Goal: Task Accomplishment & Management: Use online tool/utility

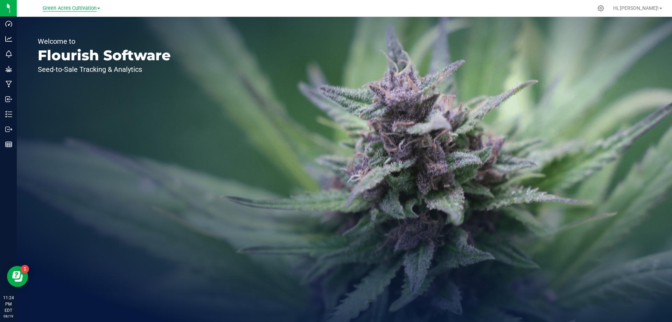
click at [74, 7] on span "Green Acres Cultivation" at bounding box center [70, 8] width 54 height 6
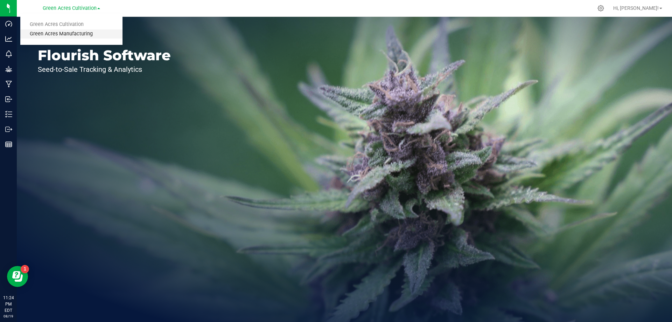
click at [84, 36] on link "Green Acres Manufacturing" at bounding box center [71, 33] width 102 height 9
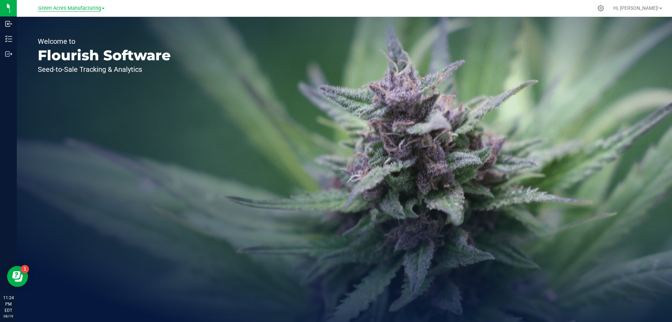
click at [75, 7] on span "Green Acres Manufacturing" at bounding box center [69, 8] width 63 height 6
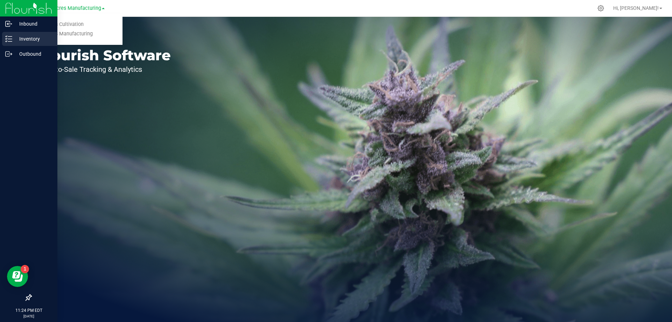
click at [14, 36] on p "Inventory" at bounding box center [33, 39] width 42 height 8
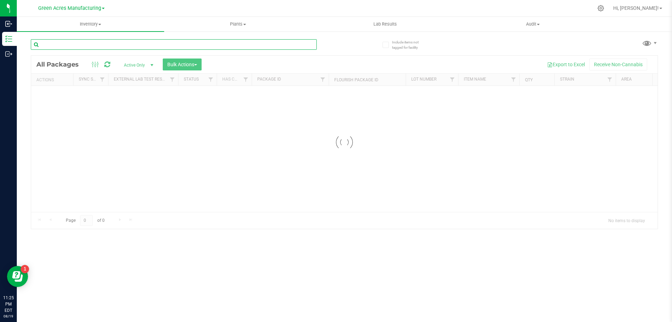
click at [132, 44] on input "text" at bounding box center [174, 44] width 286 height 11
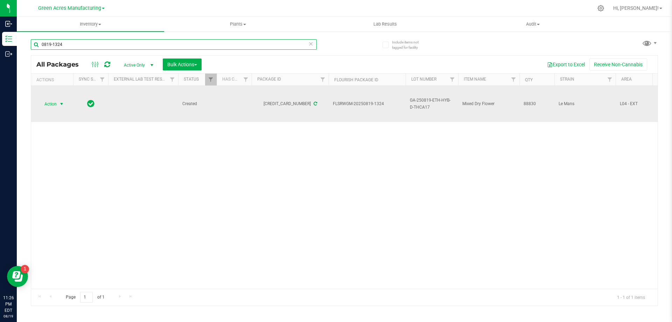
type input "0819-1324"
click at [61, 105] on span "select" at bounding box center [62, 104] width 6 height 6
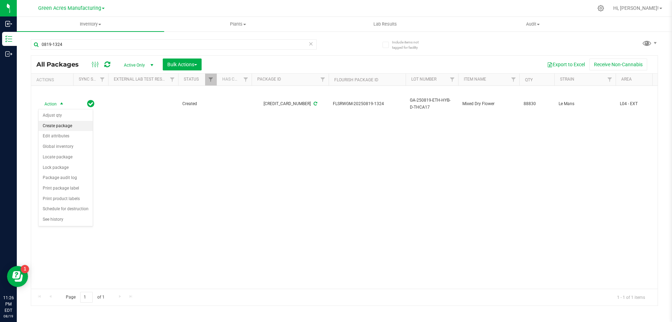
click at [65, 127] on li "Create package" at bounding box center [66, 126] width 54 height 11
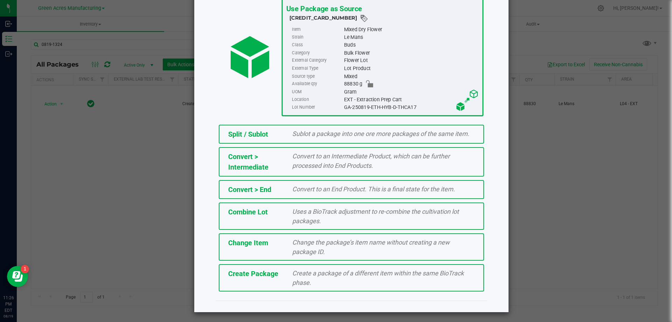
scroll to position [50, 0]
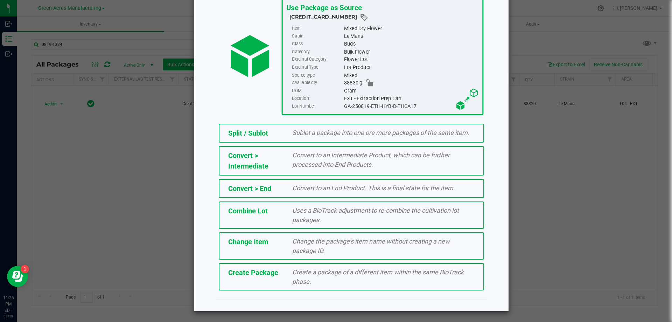
click at [271, 279] on div "Create Package Create a package of a different item within the same BioTrack ph…" at bounding box center [351, 276] width 265 height 27
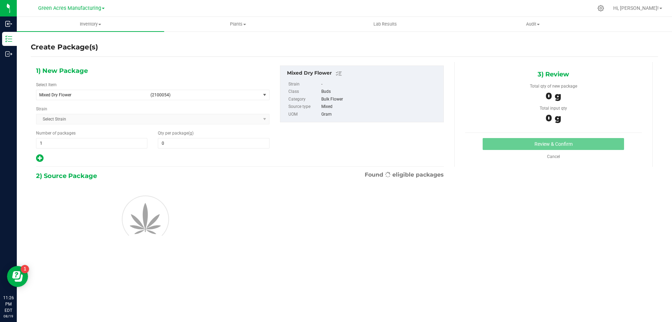
type input "0.0000"
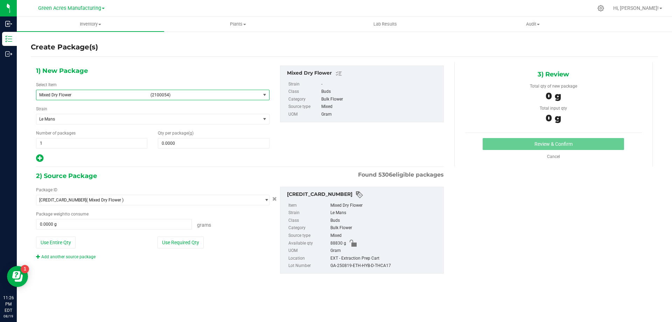
click at [245, 96] on span "(2100054)" at bounding box center [204, 94] width 107 height 5
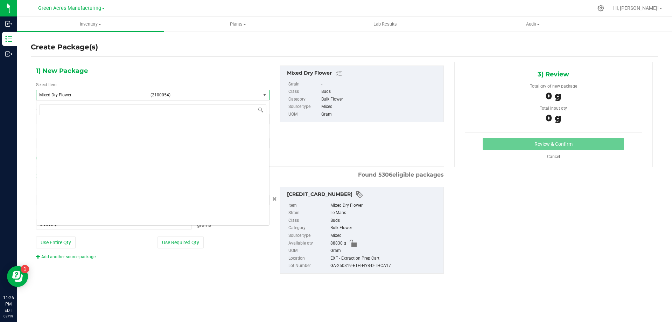
scroll to position [70561, 0]
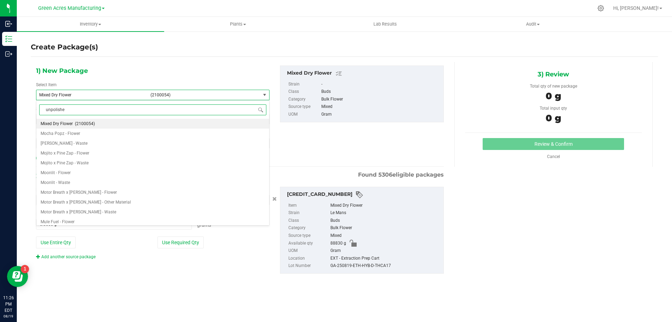
type input "unpolished"
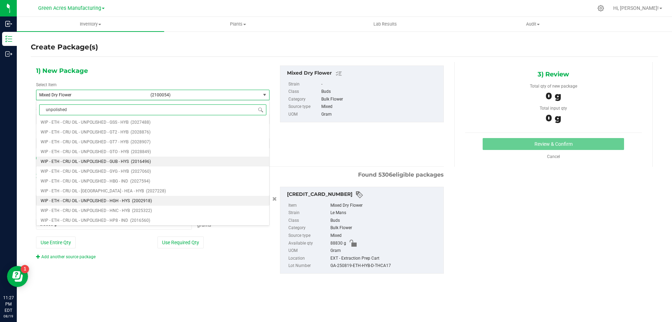
scroll to position [3047, 0]
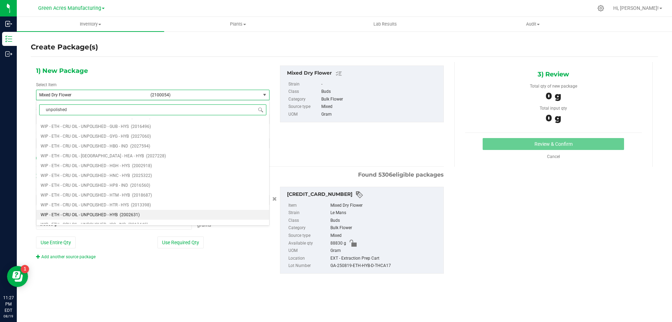
click at [86, 214] on span "WIP - ETH - CRU OIL - UNPOLISHED - HYB" at bounding box center [79, 214] width 77 height 5
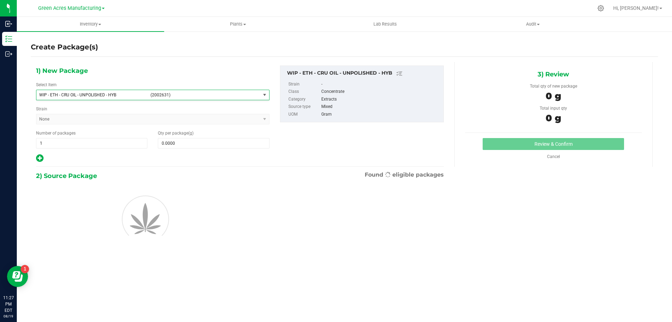
type input "0.0000"
click at [196, 145] on input "0.0000" at bounding box center [213, 143] width 111 height 10
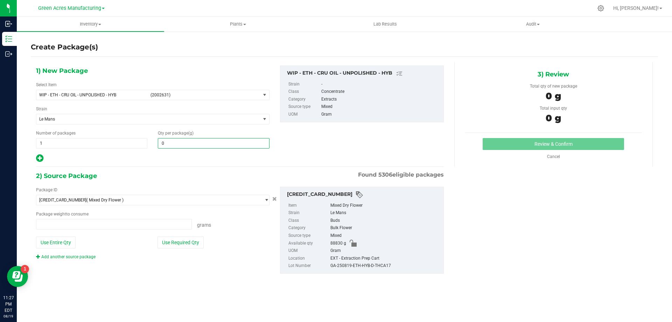
type input "0.0000 g"
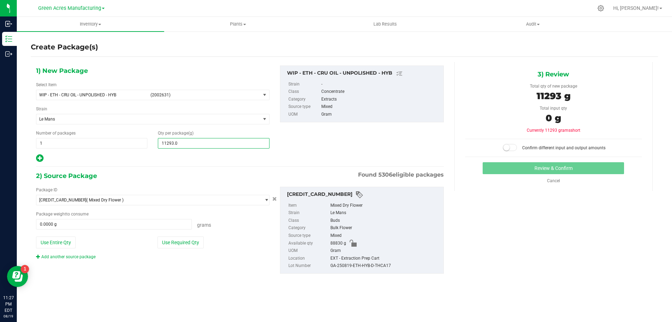
type input "11293.02"
type input "11,293.0200"
click at [65, 242] on button "Use Entire Qty" at bounding box center [56, 242] width 40 height 12
type input "88830.0000 g"
click at [512, 147] on span at bounding box center [510, 147] width 14 height 7
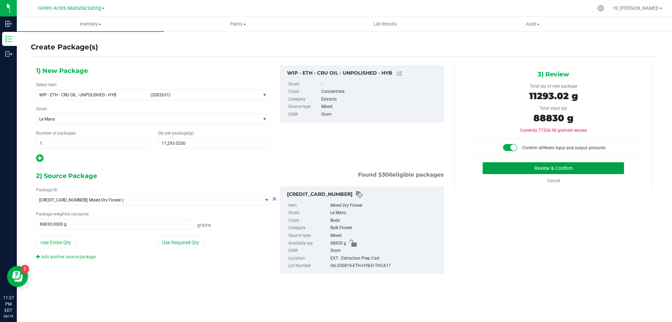
click at [544, 170] on button "Review & Confirm" at bounding box center [553, 168] width 141 height 12
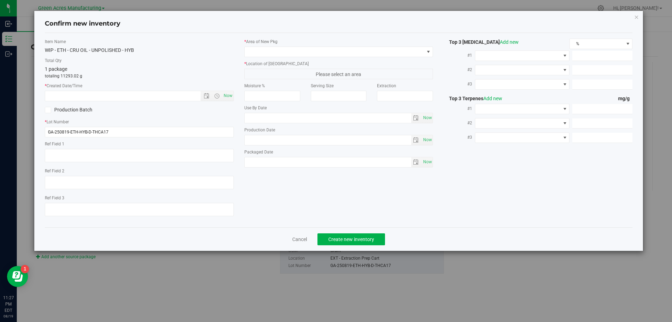
type textarea "24.2%/2.37% Terps"
type textarea ".584"
click at [228, 96] on span "Now" at bounding box center [228, 96] width 12 height 10
type input "[DATE] 11:27 PM"
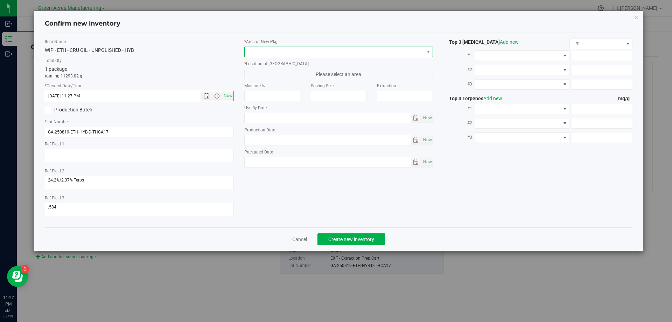
click at [421, 51] on span at bounding box center [335, 52] width 180 height 10
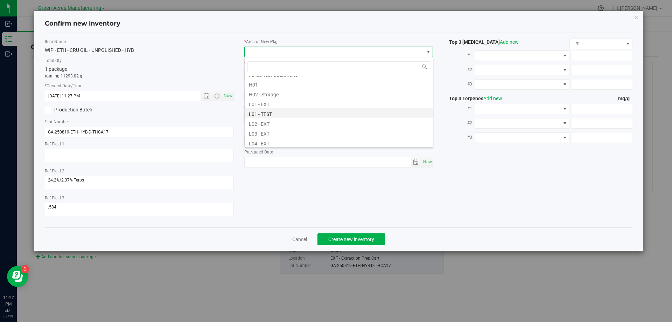
scroll to position [105, 0]
click at [269, 139] on li "L04 - EXT" at bounding box center [339, 142] width 188 height 10
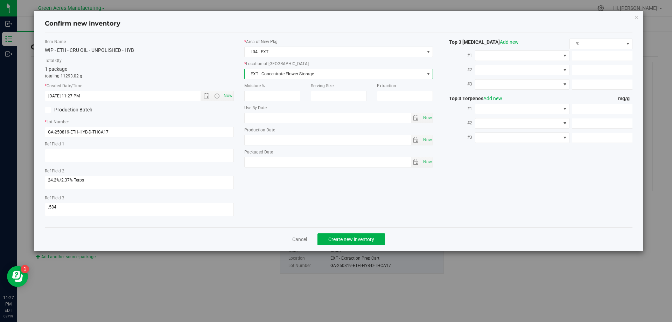
click at [283, 76] on span "EXT - Concentrate Flower Storage" at bounding box center [335, 74] width 180 height 10
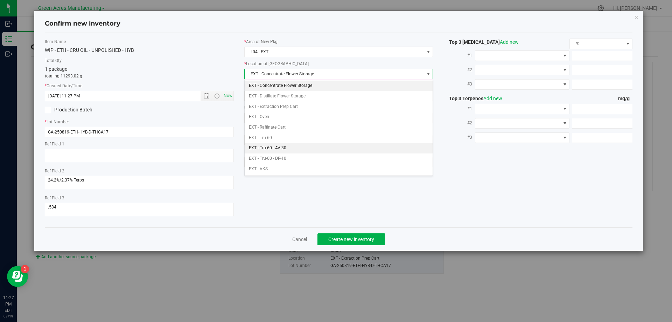
click at [298, 146] on li "EXT - Tru-60 - AV-30" at bounding box center [339, 148] width 188 height 11
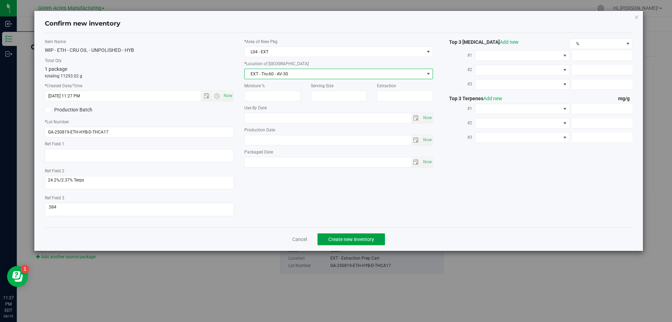
click at [354, 236] on span "Create new inventory" at bounding box center [352, 239] width 46 height 6
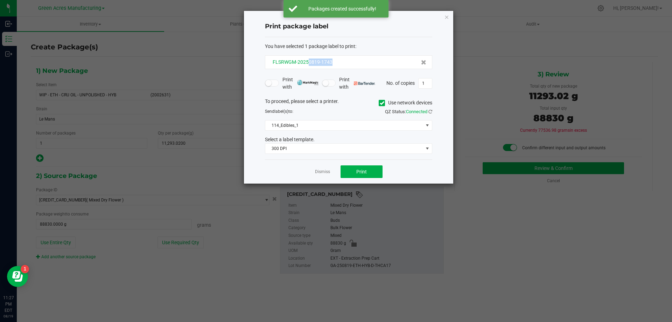
drag, startPoint x: 339, startPoint y: 64, endPoint x: 308, endPoint y: 65, distance: 31.2
click at [308, 65] on div "FLSRWGM-20250819-1743" at bounding box center [349, 61] width 156 height 7
copy span "0819-1743"
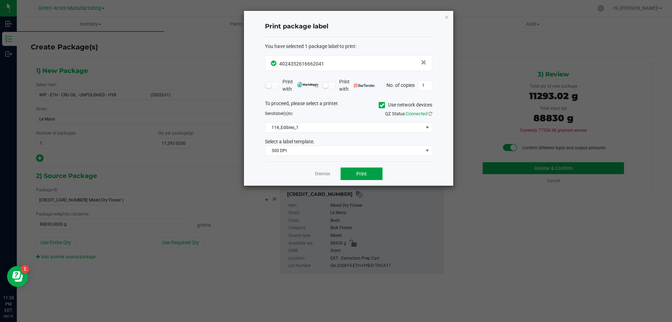
click at [368, 172] on button "Print" at bounding box center [362, 173] width 42 height 13
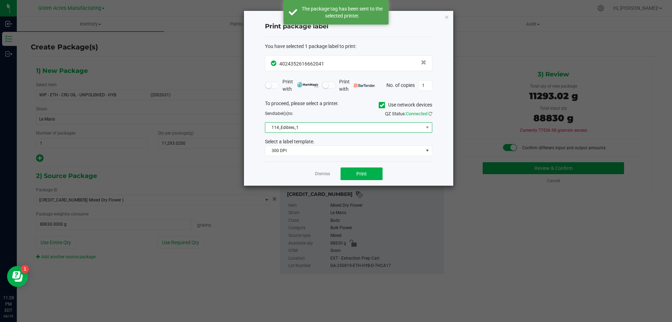
click at [386, 132] on span "114_Edibles_1" at bounding box center [344, 128] width 158 height 10
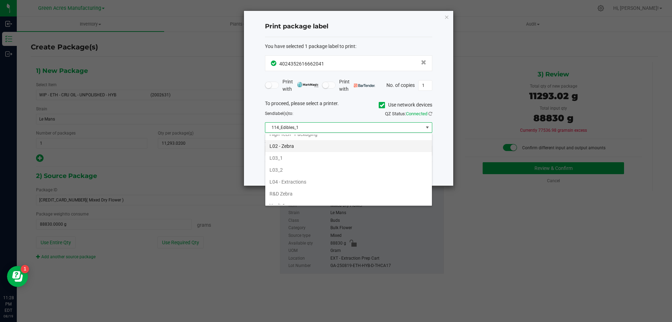
scroll to position [245, 0]
click at [286, 156] on li "L03_2" at bounding box center [348, 157] width 167 height 12
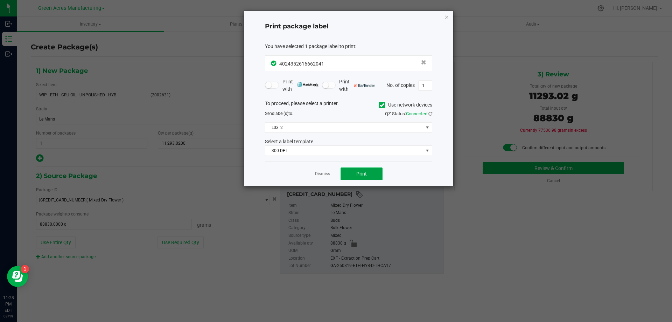
click at [355, 174] on button "Print" at bounding box center [362, 173] width 42 height 13
click at [367, 177] on button "Print" at bounding box center [362, 173] width 42 height 13
click at [365, 177] on button "Print" at bounding box center [362, 173] width 42 height 13
click at [325, 173] on link "Dismiss" at bounding box center [322, 174] width 15 height 6
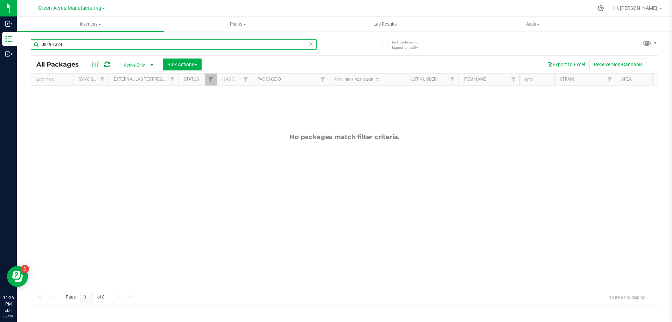
drag, startPoint x: 76, startPoint y: 44, endPoint x: 37, endPoint y: 44, distance: 38.9
click at [37, 44] on input "0819-1324" at bounding box center [174, 44] width 286 height 11
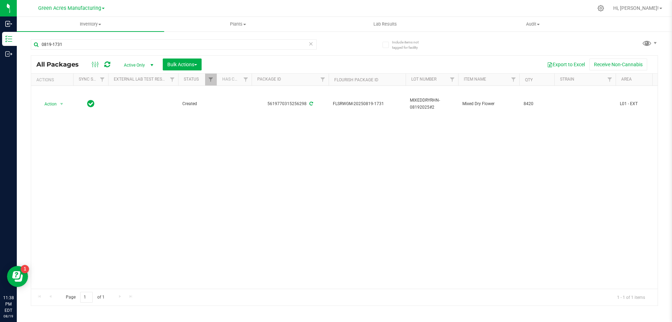
click at [318, 153] on div "Action Action Adjust qty Create package Edit attributes Global inventory Locate…" at bounding box center [344, 187] width 627 height 203
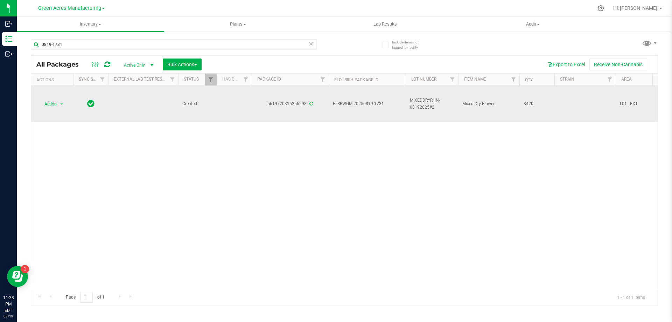
drag, startPoint x: 385, startPoint y: 103, endPoint x: 364, endPoint y: 105, distance: 21.1
click at [364, 105] on span "FLSRWGM-20250819-1731" at bounding box center [367, 104] width 69 height 7
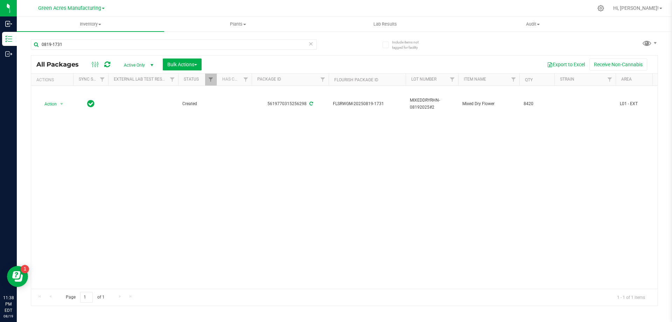
copy span "0819-1731"
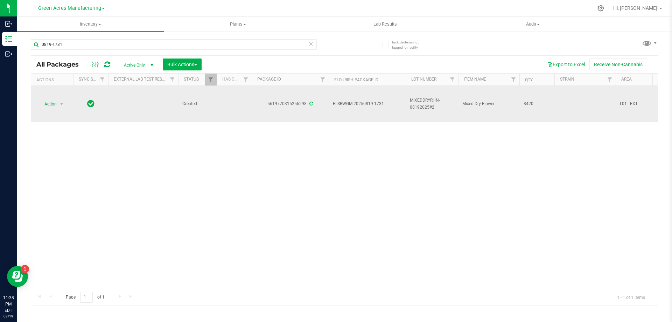
drag, startPoint x: 436, startPoint y: 109, endPoint x: 405, endPoint y: 113, distance: 31.5
click at [407, 102] on td "MIXEDDRYRHN-08192025#2" at bounding box center [432, 104] width 53 height 36
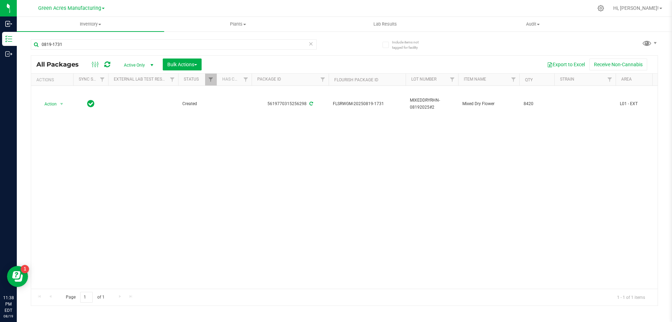
copy span "MIXEDDRYRHN-08192025#2"
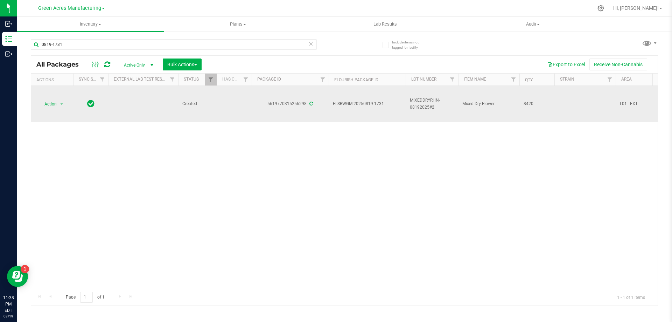
drag, startPoint x: 539, startPoint y: 104, endPoint x: 524, endPoint y: 105, distance: 15.2
click at [524, 105] on span "8420" at bounding box center [537, 104] width 27 height 7
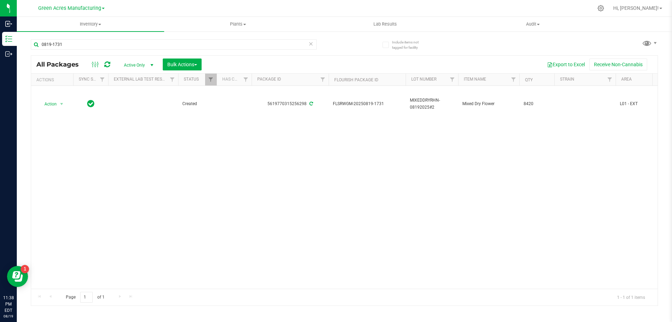
copy span "8420"
click at [74, 44] on input "0819-1731" at bounding box center [174, 44] width 286 height 11
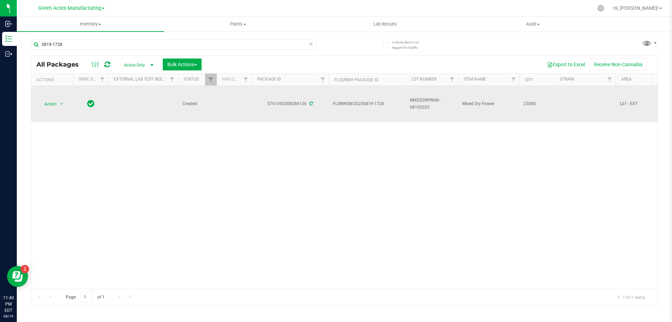
drag, startPoint x: 386, startPoint y: 103, endPoint x: 363, endPoint y: 106, distance: 23.7
click at [363, 106] on span "FLSRWGM-20250819-1728" at bounding box center [367, 104] width 69 height 7
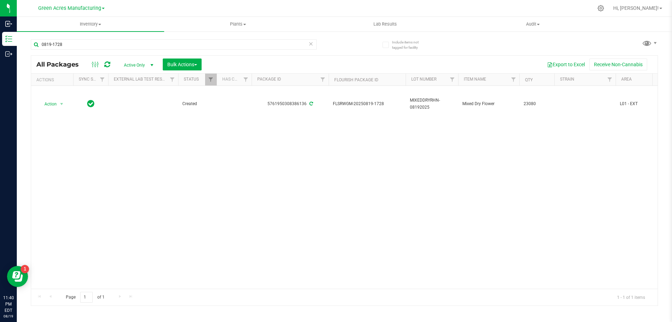
copy span "0819-1728"
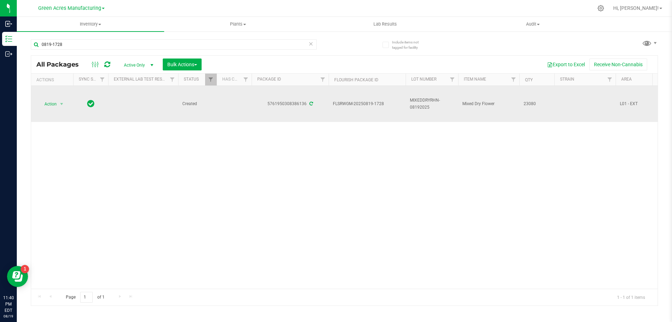
drag, startPoint x: 424, startPoint y: 107, endPoint x: 406, endPoint y: 100, distance: 18.9
click at [406, 100] on td "MIXEDDRYRHN-08192025" at bounding box center [432, 104] width 53 height 36
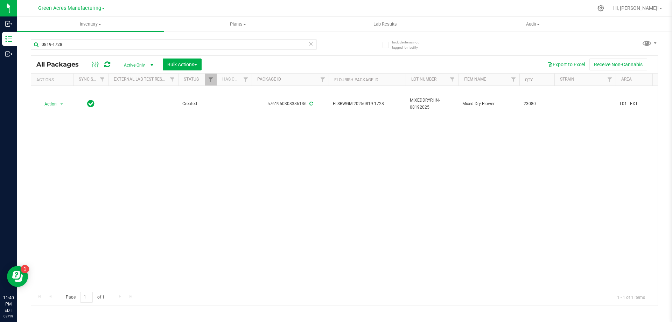
copy span "MIXEDDRYRHN-08192025"
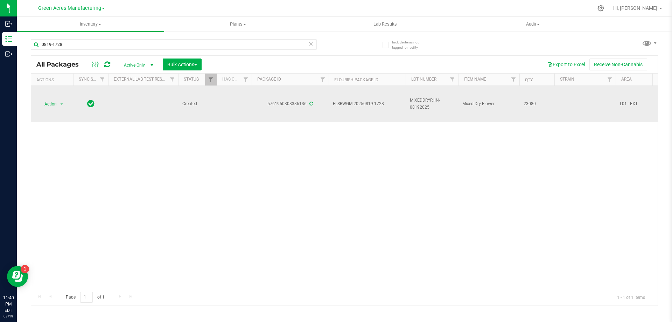
drag, startPoint x: 537, startPoint y: 106, endPoint x: 519, endPoint y: 107, distance: 18.2
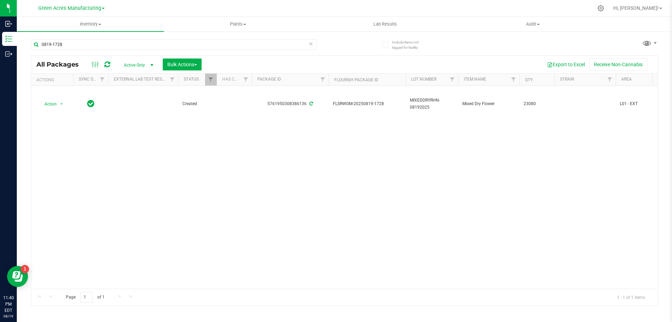
copy tr "23080"
click at [499, 147] on div "Action Action Adjust qty Create package Edit attributes Global inventory Locate…" at bounding box center [344, 187] width 627 height 203
click at [68, 43] on input "0819-1728" at bounding box center [174, 44] width 286 height 11
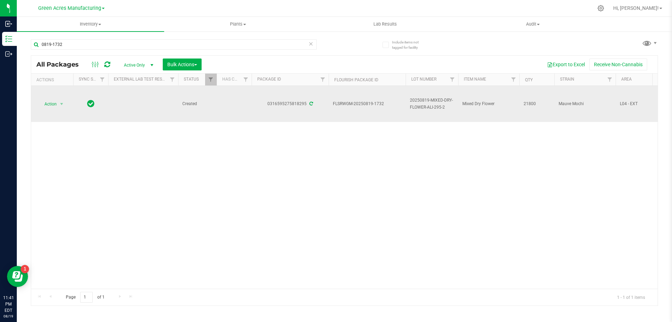
drag, startPoint x: 388, startPoint y: 105, endPoint x: 364, endPoint y: 107, distance: 23.9
click at [364, 107] on span "FLSRWGM-20250819-1732" at bounding box center [367, 104] width 69 height 7
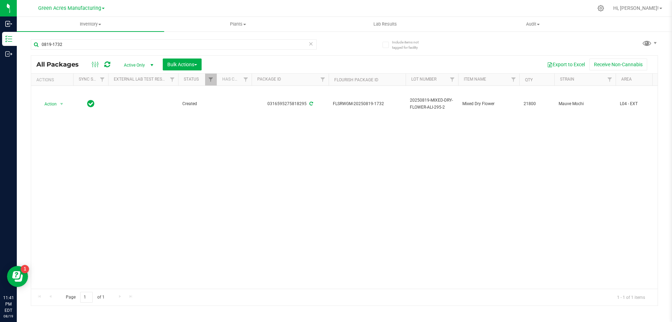
copy span "0819-1732"
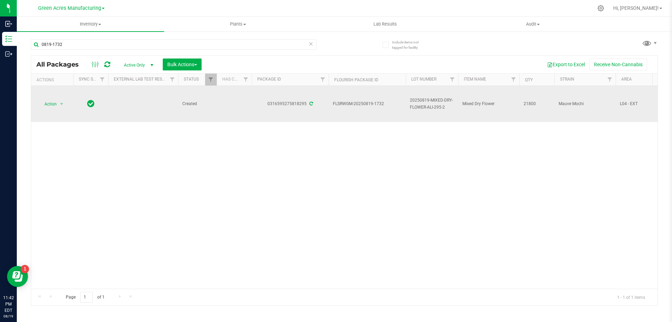
drag, startPoint x: 451, startPoint y: 110, endPoint x: 399, endPoint y: 99, distance: 53.4
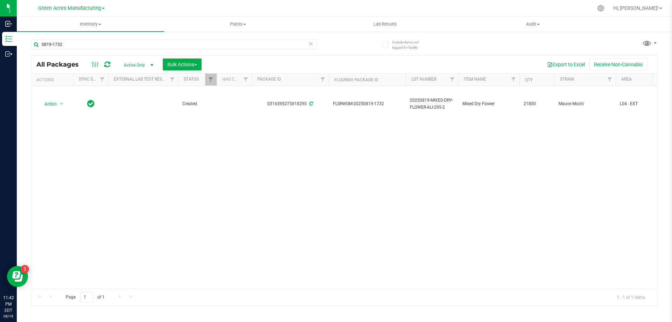
copy tr "20250819-MIXED-DRY-FLOWER-ALI-295-2"
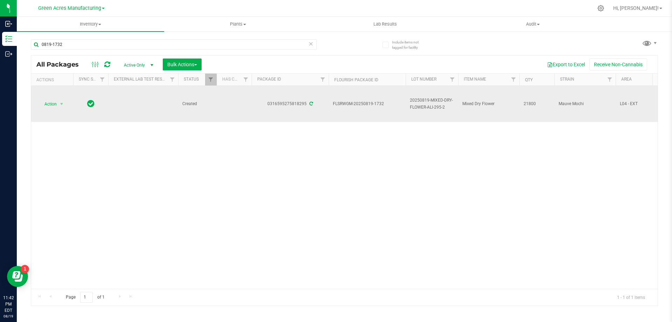
drag, startPoint x: 537, startPoint y: 104, endPoint x: 515, endPoint y: 104, distance: 22.1
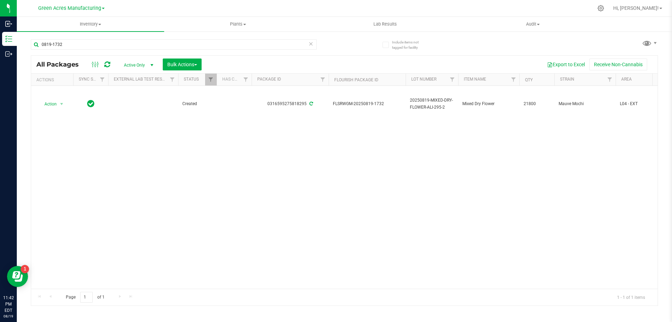
copy tr "21800"
click at [502, 156] on div "Action Action Adjust qty Create package Edit attributes Global inventory Locate…" at bounding box center [344, 187] width 627 height 203
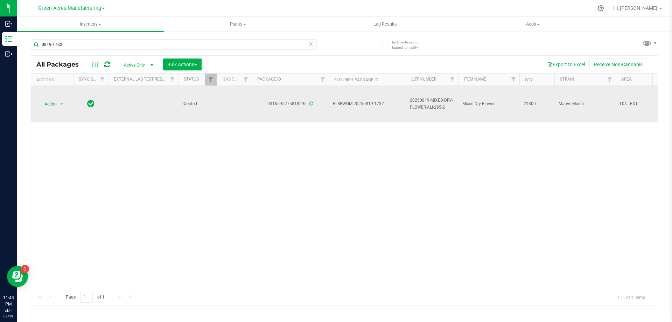
drag, startPoint x: 388, startPoint y: 104, endPoint x: 364, endPoint y: 107, distance: 24.7
click at [364, 107] on span "FLSRWGM-20250819-1732" at bounding box center [367, 104] width 69 height 7
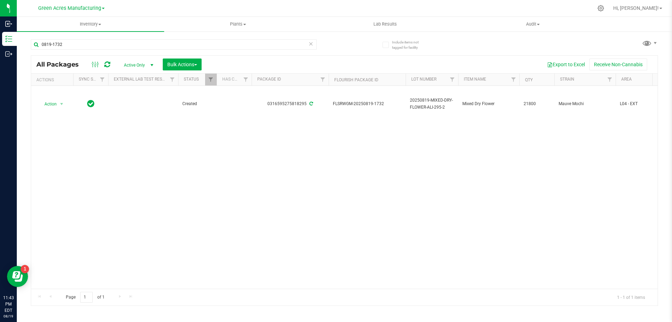
click at [317, 149] on div "Action Action Adjust qty Create package Edit attributes Global inventory Locate…" at bounding box center [344, 187] width 627 height 203
click at [70, 42] on input "0819-1732" at bounding box center [174, 44] width 286 height 11
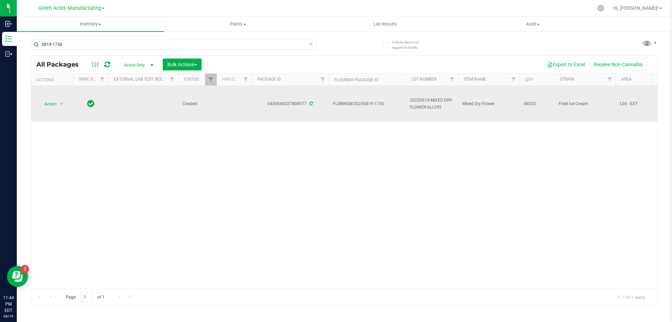
drag, startPoint x: 387, startPoint y: 104, endPoint x: 364, endPoint y: 105, distance: 22.8
click at [364, 105] on span "FLSRWGM-20250819-1730" at bounding box center [367, 104] width 69 height 7
drag, startPoint x: 445, startPoint y: 109, endPoint x: 406, endPoint y: 104, distance: 39.1
click at [406, 100] on td "20250819-MIXED-DRY-FLOWER-ALI-295" at bounding box center [432, 104] width 53 height 36
drag, startPoint x: 538, startPoint y: 104, endPoint x: 519, endPoint y: 114, distance: 21.5
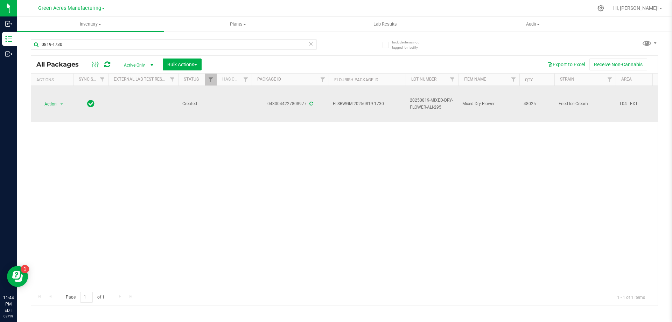
click at [523, 106] on td "48025" at bounding box center [537, 104] width 35 height 36
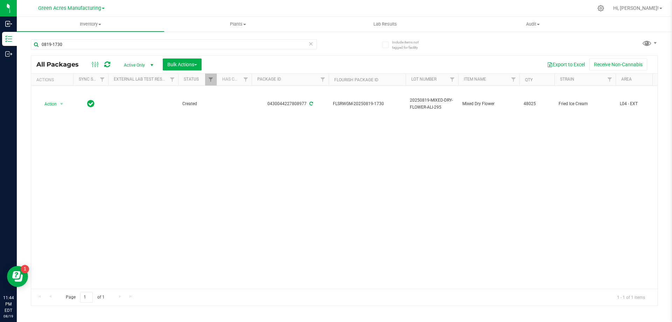
click at [594, 165] on div "Action Action Adjust qty Create package Edit attributes Global inventory Locate…" at bounding box center [344, 187] width 627 height 203
drag, startPoint x: 72, startPoint y: 44, endPoint x: 87, endPoint y: 138, distance: 94.4
click at [14, 47] on div "Inbound Inventory Outbound 11:47 PM EDT [DATE] 08/19 Green Acres Manufacturing …" at bounding box center [336, 161] width 672 height 322
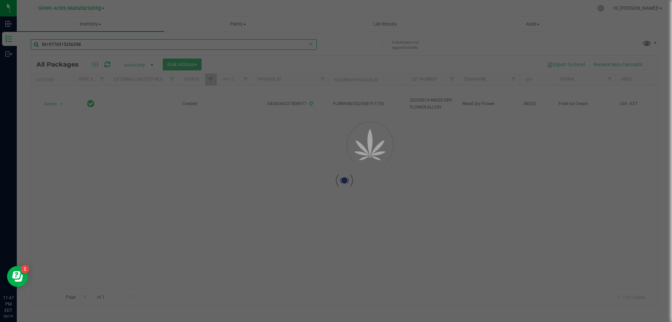
type input "5619770315256298"
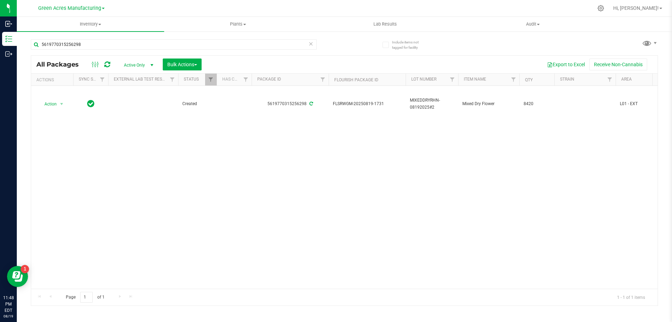
click at [413, 130] on div "Action Action Adjust qty Create package Edit attributes Global inventory Locate…" at bounding box center [344, 187] width 627 height 203
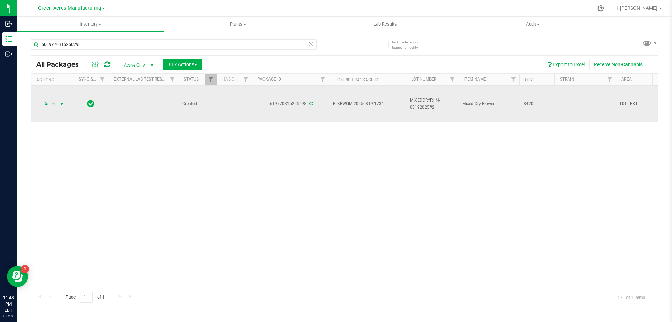
click at [61, 105] on span "select" at bounding box center [62, 104] width 6 height 6
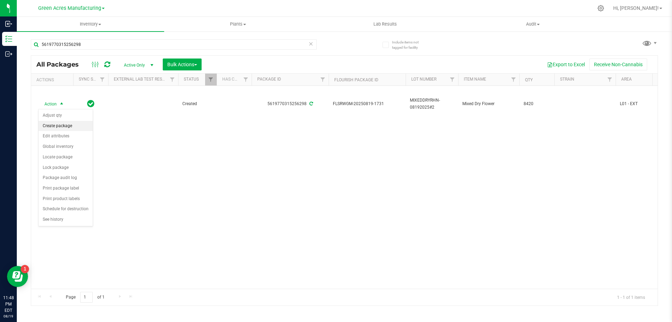
click at [69, 126] on li "Create package" at bounding box center [66, 126] width 54 height 11
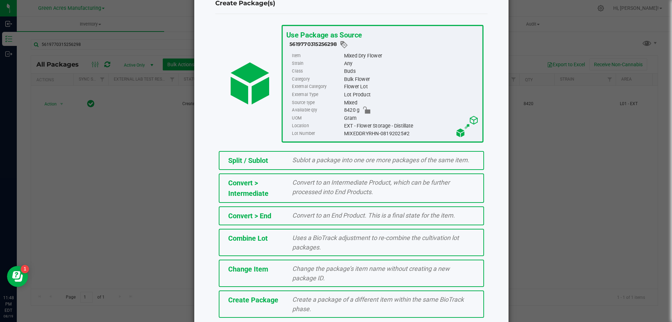
scroll to position [50, 0]
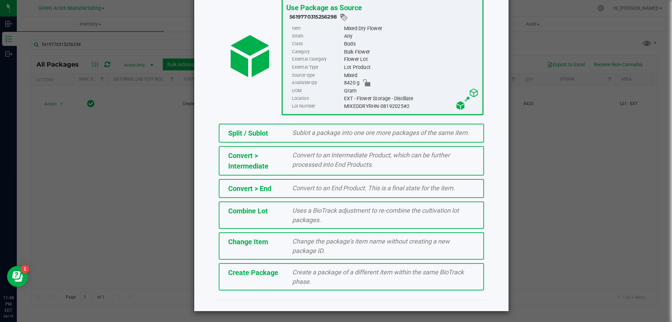
click at [270, 276] on span "Create Package" at bounding box center [253, 272] width 50 height 8
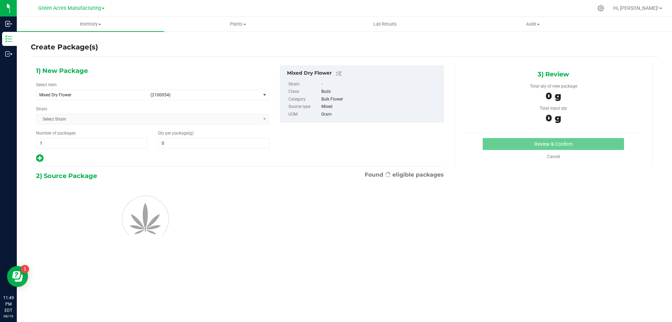
type input "0.0000"
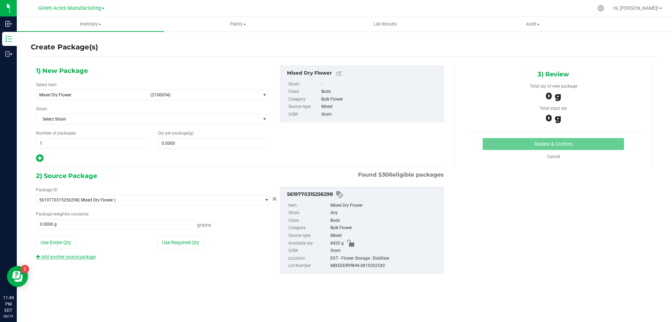
click at [89, 256] on link "Add another source package" at bounding box center [66, 256] width 60 height 5
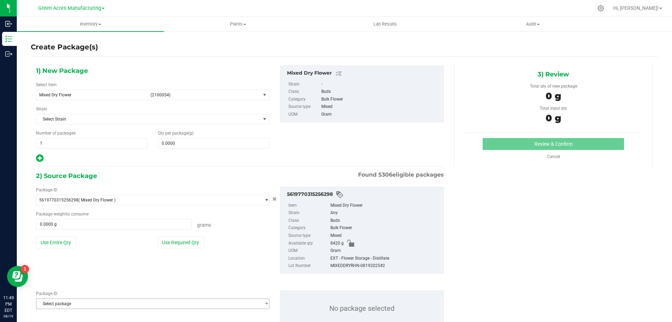
scroll to position [24, 0]
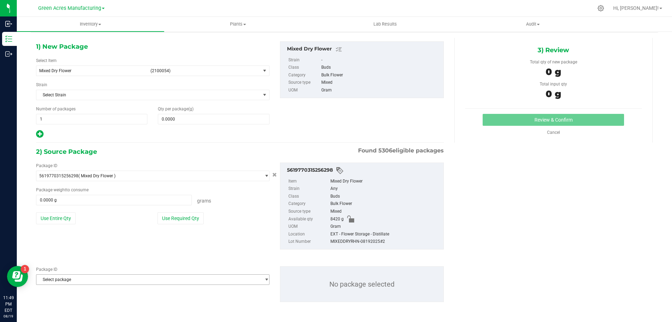
click at [103, 281] on span "Select package" at bounding box center [148, 280] width 224 height 10
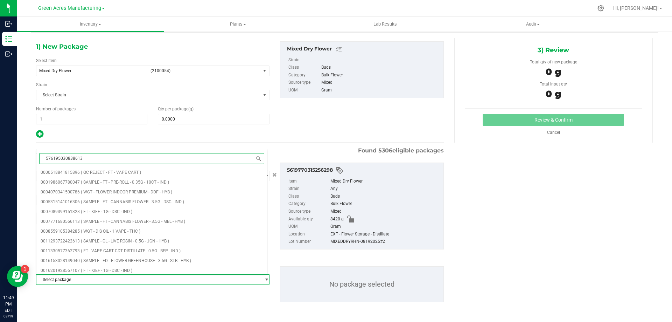
type input "5761950308386136"
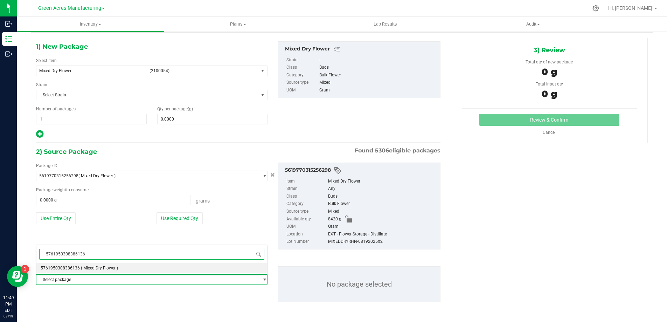
click at [96, 271] on li "5761950308386136 ( Mixed Dry Flower )" at bounding box center [151, 268] width 231 height 10
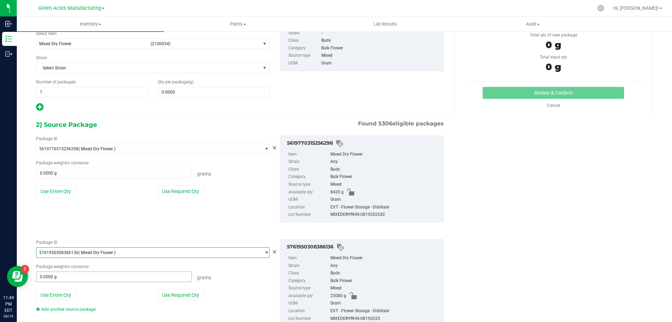
scroll to position [75, 0]
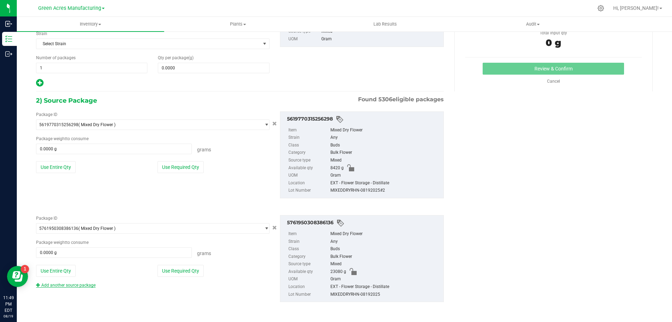
click at [83, 283] on link "Add another source package" at bounding box center [66, 285] width 60 height 5
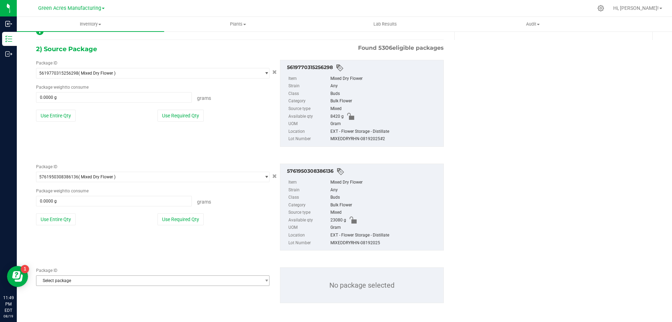
scroll to position [128, 0]
click at [103, 282] on span "Select package" at bounding box center [148, 280] width 224 height 10
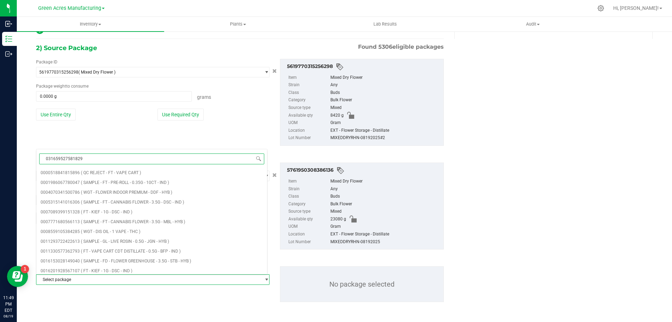
type input "0316595275818295"
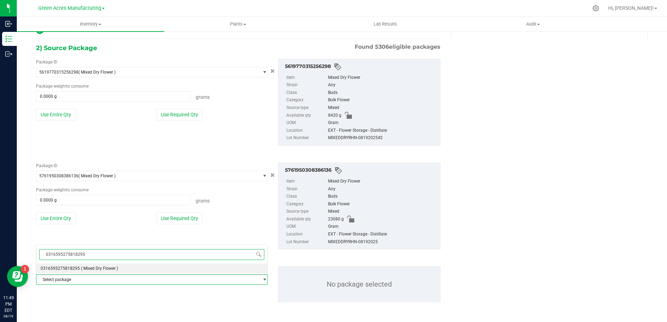
click at [123, 270] on li "0316595275818295 ( Mixed Dry Flower )" at bounding box center [151, 268] width 231 height 10
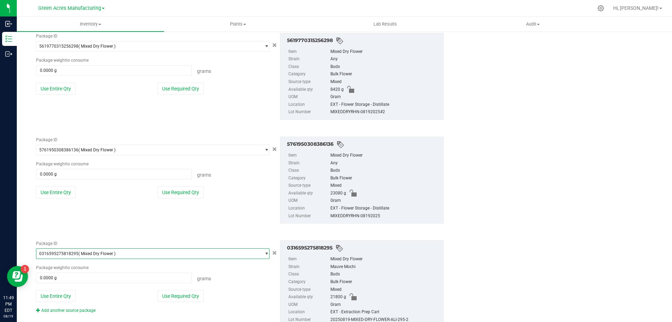
scroll to position [179, 0]
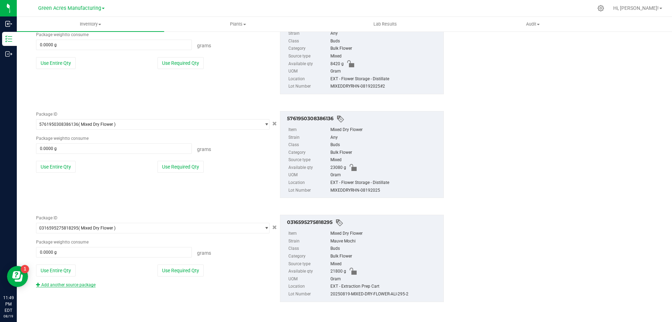
click at [87, 287] on link "Add another source package" at bounding box center [66, 284] width 60 height 5
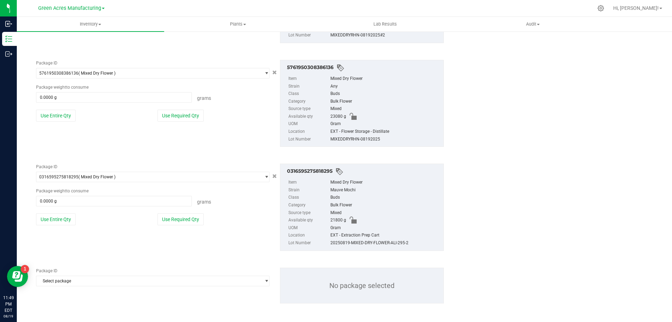
scroll to position [232, 0]
click at [107, 279] on span "Select package" at bounding box center [148, 280] width 224 height 10
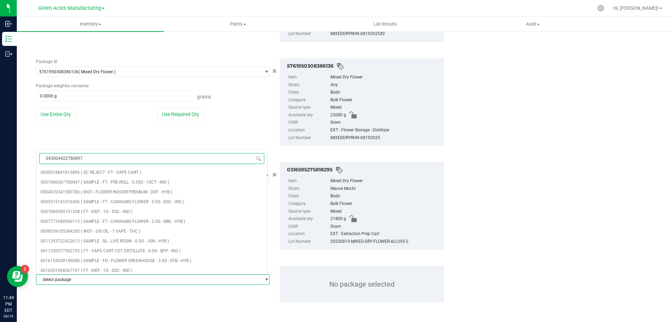
type input "0430044227808977"
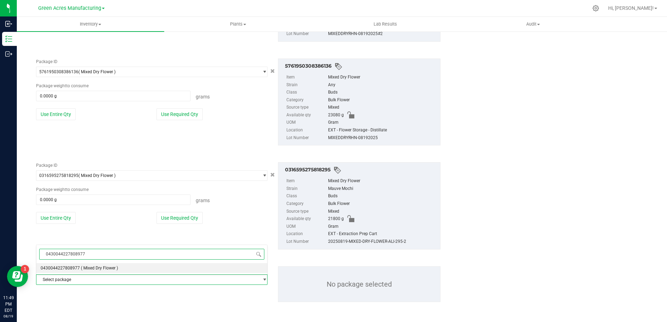
click at [97, 268] on span "( Mixed Dry Flower )" at bounding box center [99, 267] width 37 height 5
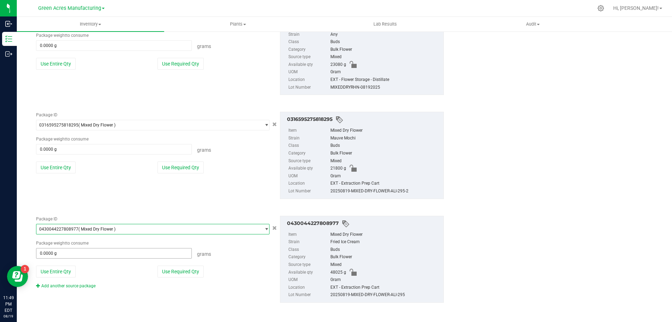
scroll to position [283, 0]
click at [73, 266] on button "Use Entire Qty" at bounding box center [56, 271] width 40 height 12
type input "48025.0000 g"
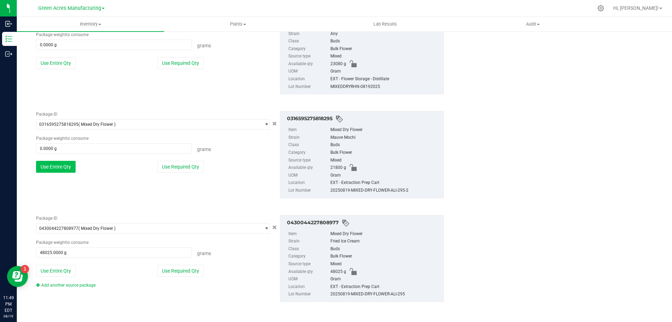
click at [51, 172] on button "Use Entire Qty" at bounding box center [56, 167] width 40 height 12
type input "21800.0000 g"
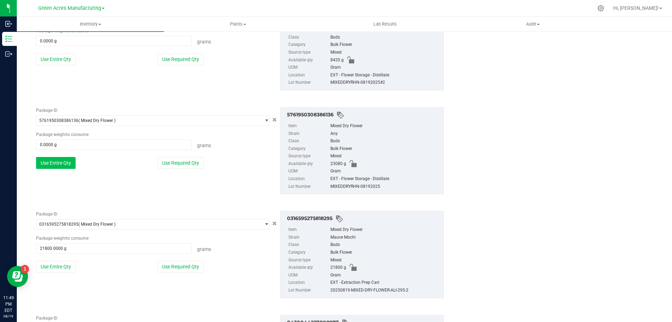
scroll to position [178, 0]
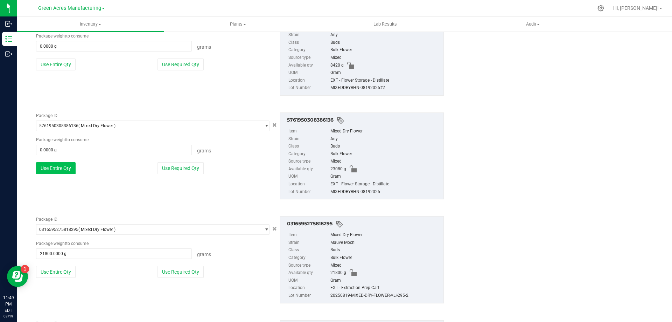
click at [60, 165] on button "Use Entire Qty" at bounding box center [56, 168] width 40 height 12
type input "23080.0000 g"
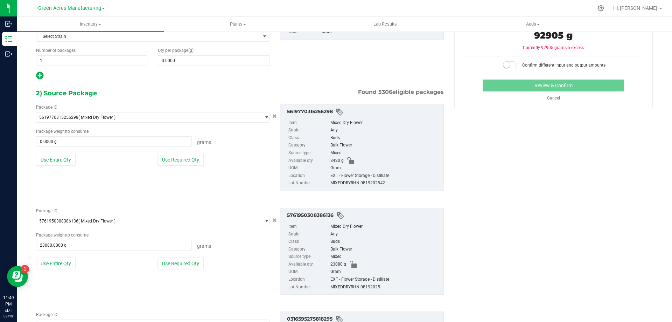
scroll to position [73, 0]
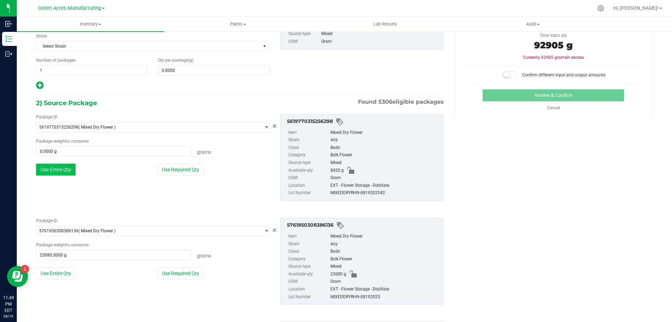
click at [67, 172] on button "Use Entire Qty" at bounding box center [56, 170] width 40 height 12
type input "8420.0000 g"
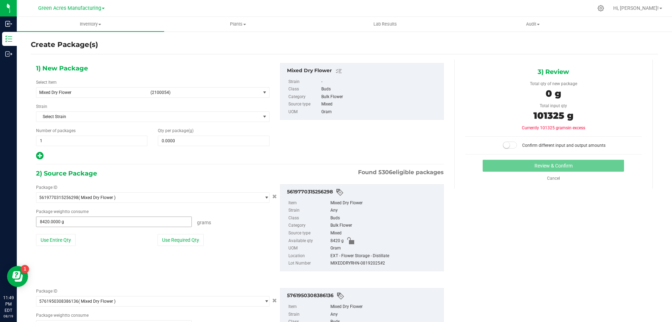
scroll to position [0, 0]
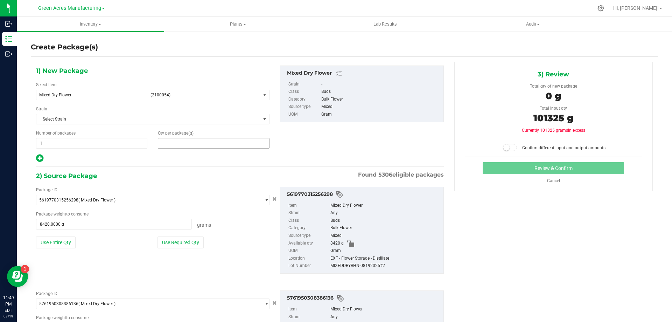
click at [186, 146] on span at bounding box center [213, 143] width 111 height 11
type input "101325"
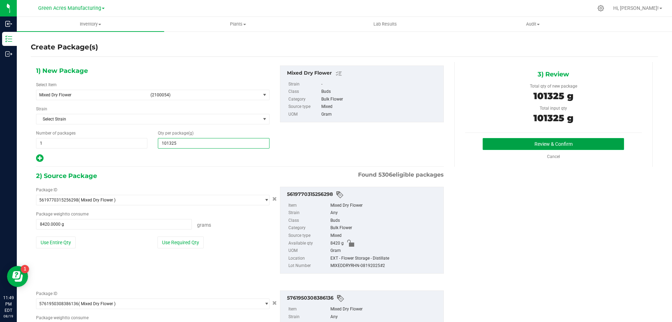
type input "101,325.0000"
click at [522, 146] on button "Review & Confirm" at bounding box center [553, 144] width 141 height 12
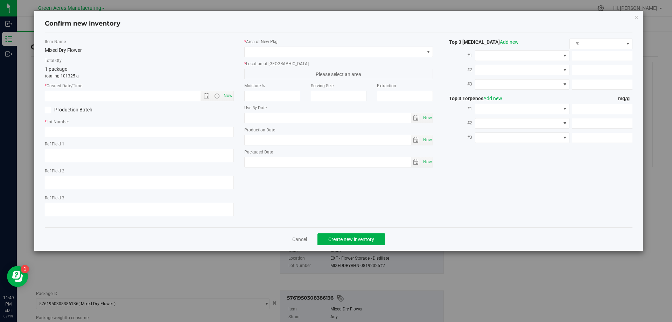
type textarea "EXT"
type textarea "23.7%/2.27% Terps"
type textarea ".207"
click at [231, 99] on span "Now" at bounding box center [228, 96] width 12 height 10
type input "[DATE] 11:49 PM"
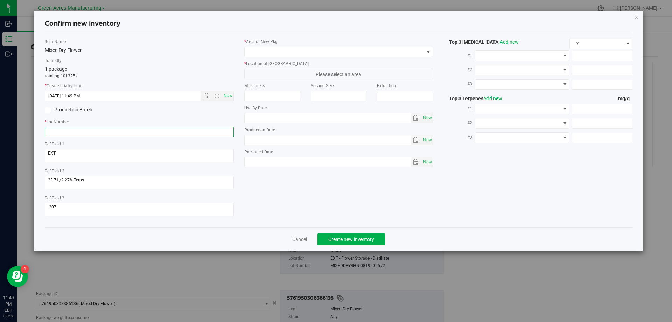
click at [115, 128] on input "text" at bounding box center [139, 132] width 189 height 11
paste input "GA-250819-ETH-HYB-D-THCA18"
type input "GA-250819-ETH-HYB-D-THCA18"
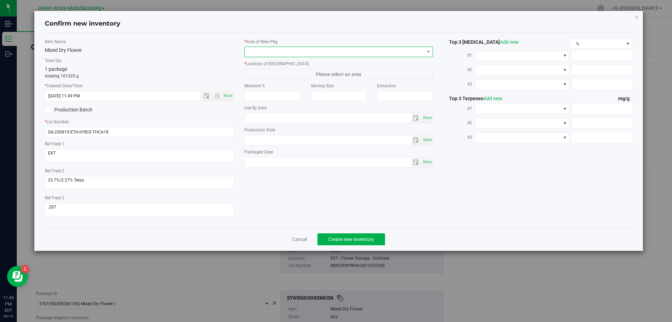
click at [420, 49] on span at bounding box center [335, 52] width 180 height 10
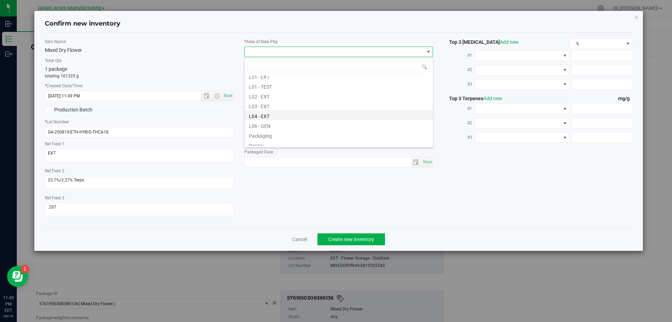
scroll to position [140, 0]
click at [261, 108] on li "L04 - EXT" at bounding box center [339, 107] width 188 height 10
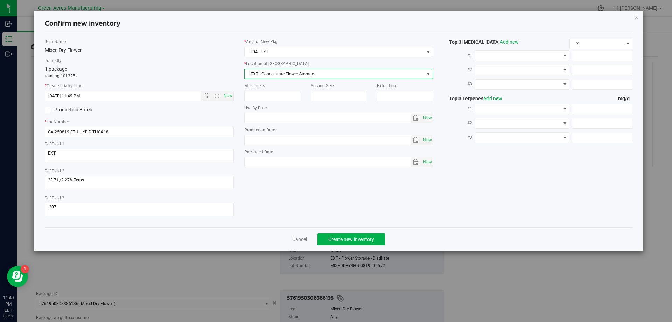
click at [422, 74] on span "EXT - Concentrate Flower Storage" at bounding box center [335, 74] width 180 height 10
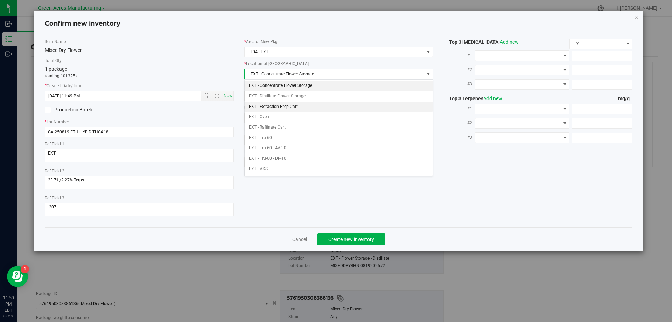
click at [299, 108] on li "EXT - Extraction Prep Cart" at bounding box center [339, 107] width 188 height 11
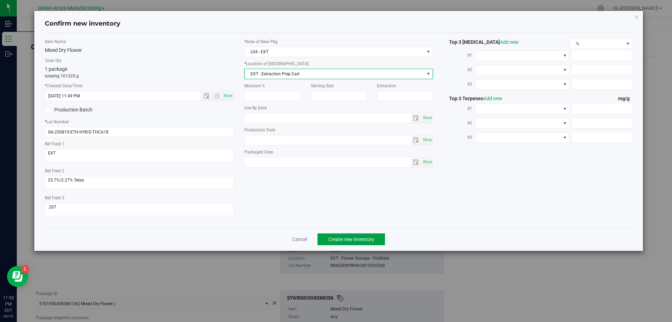
click at [359, 241] on span "Create new inventory" at bounding box center [352, 239] width 46 height 6
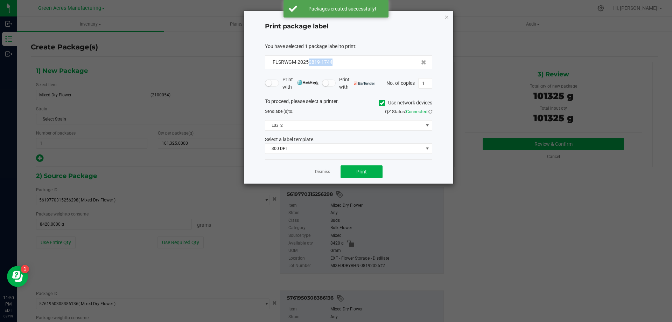
drag, startPoint x: 340, startPoint y: 65, endPoint x: 308, endPoint y: 67, distance: 31.9
click at [308, 67] on div "FLSRWGM-20250819-1744" at bounding box center [348, 62] width 167 height 14
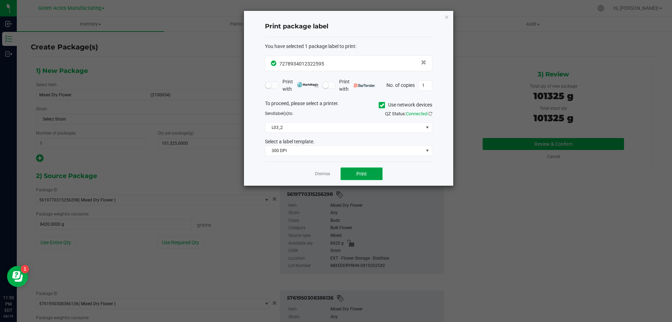
click at [358, 177] on span "Print" at bounding box center [362, 174] width 11 height 6
click at [359, 176] on span "Print" at bounding box center [362, 174] width 11 height 6
click at [365, 174] on span "Print" at bounding box center [362, 174] width 11 height 6
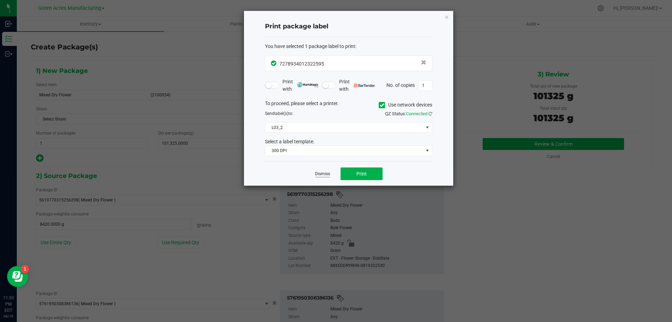
click at [318, 175] on link "Dismiss" at bounding box center [322, 174] width 15 height 6
